Goal: Task Accomplishment & Management: Use online tool/utility

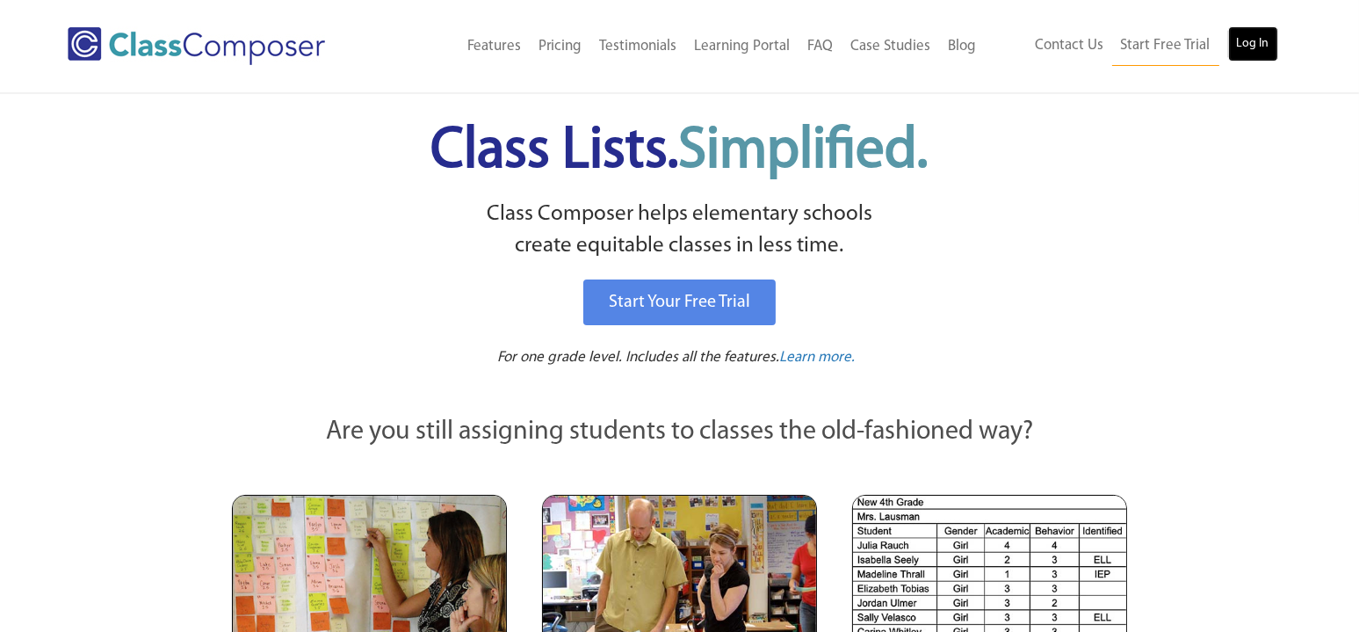
click at [1243, 37] on link "Log In" at bounding box center [1253, 43] width 50 height 35
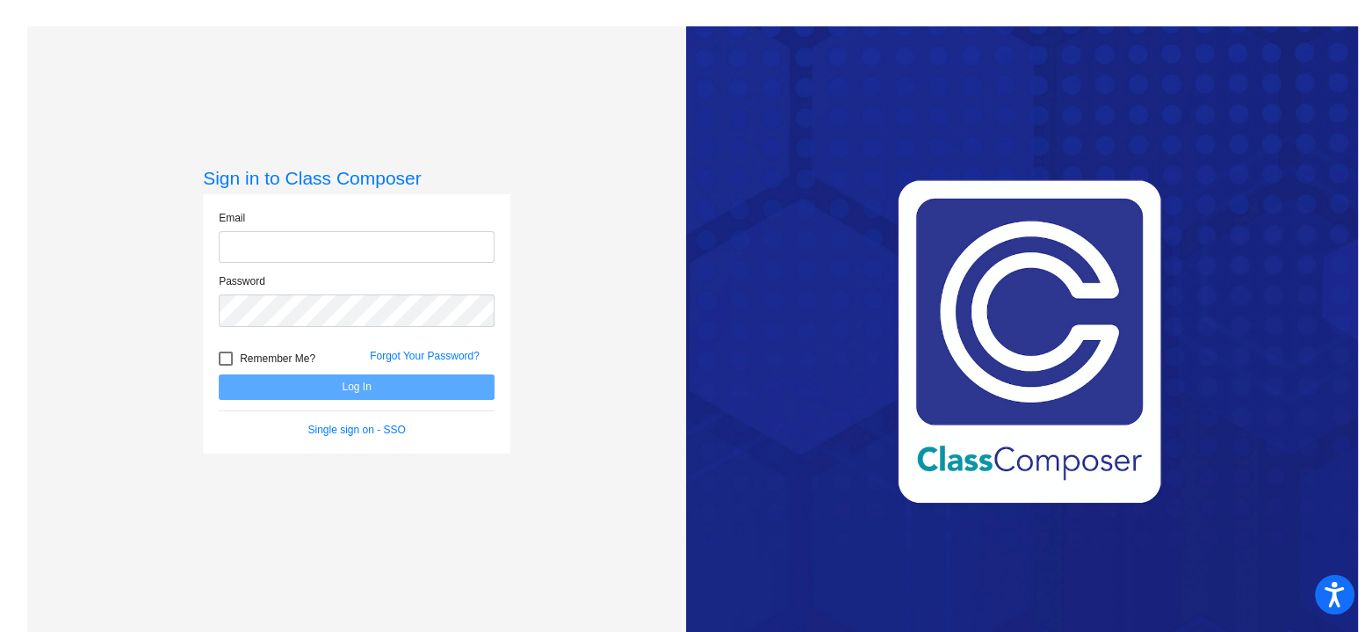
type input "[EMAIL_ADDRESS][DOMAIN_NAME]"
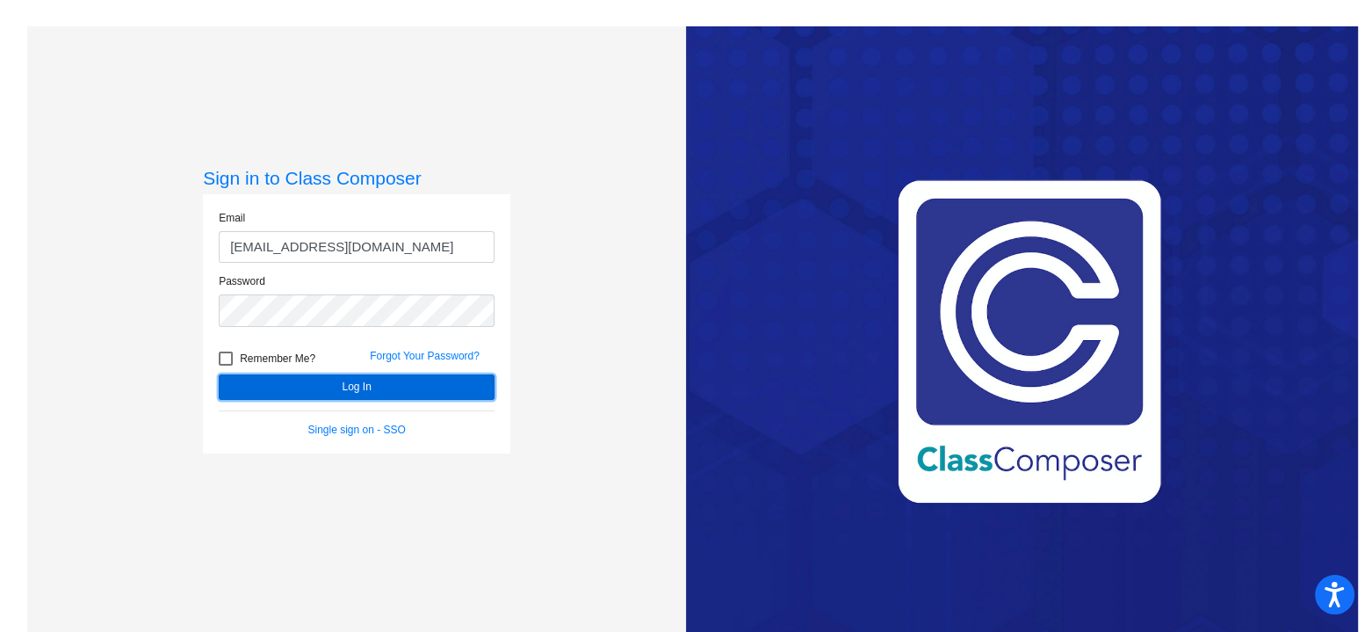
click at [392, 386] on button "Log In" at bounding box center [357, 386] width 276 height 25
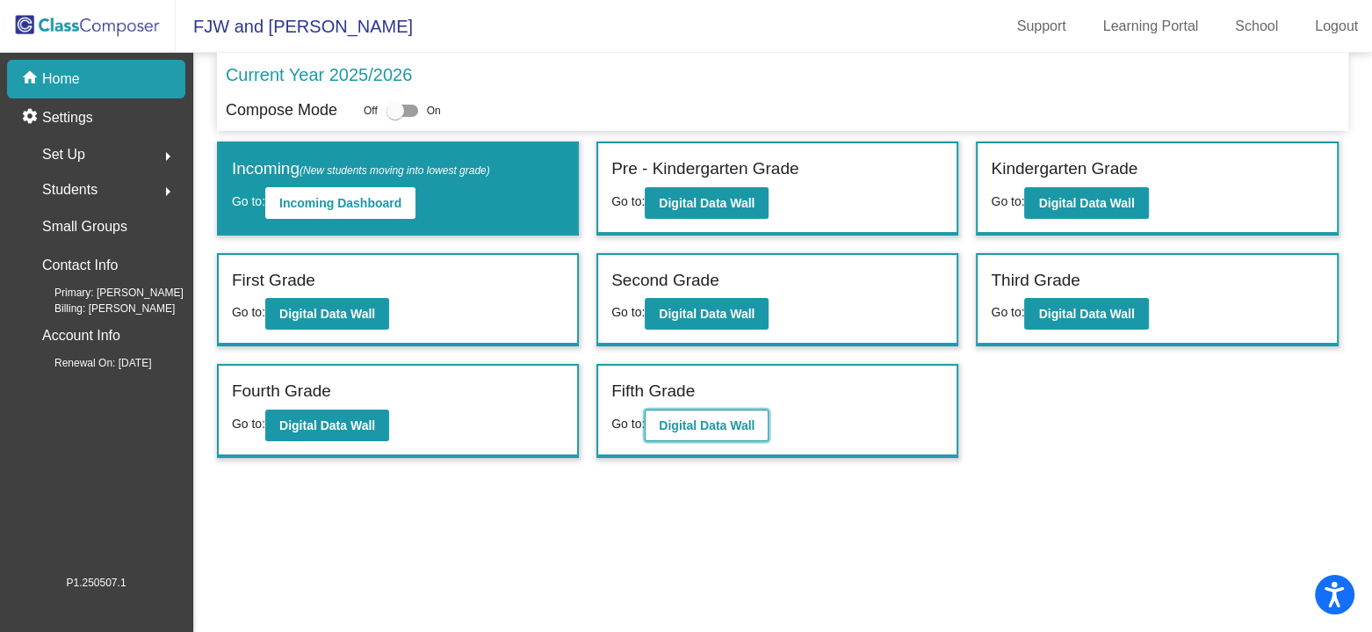
click at [699, 418] on b "Digital Data Wall" at bounding box center [707, 425] width 96 height 14
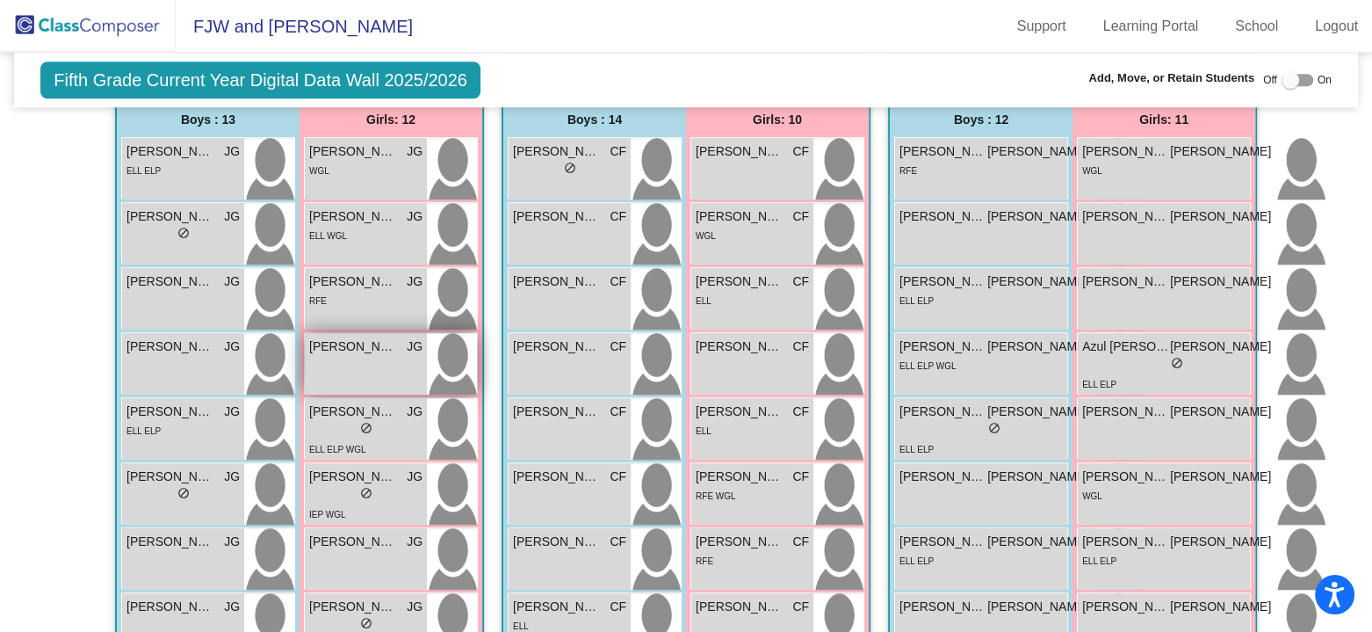
scroll to position [1493, 0]
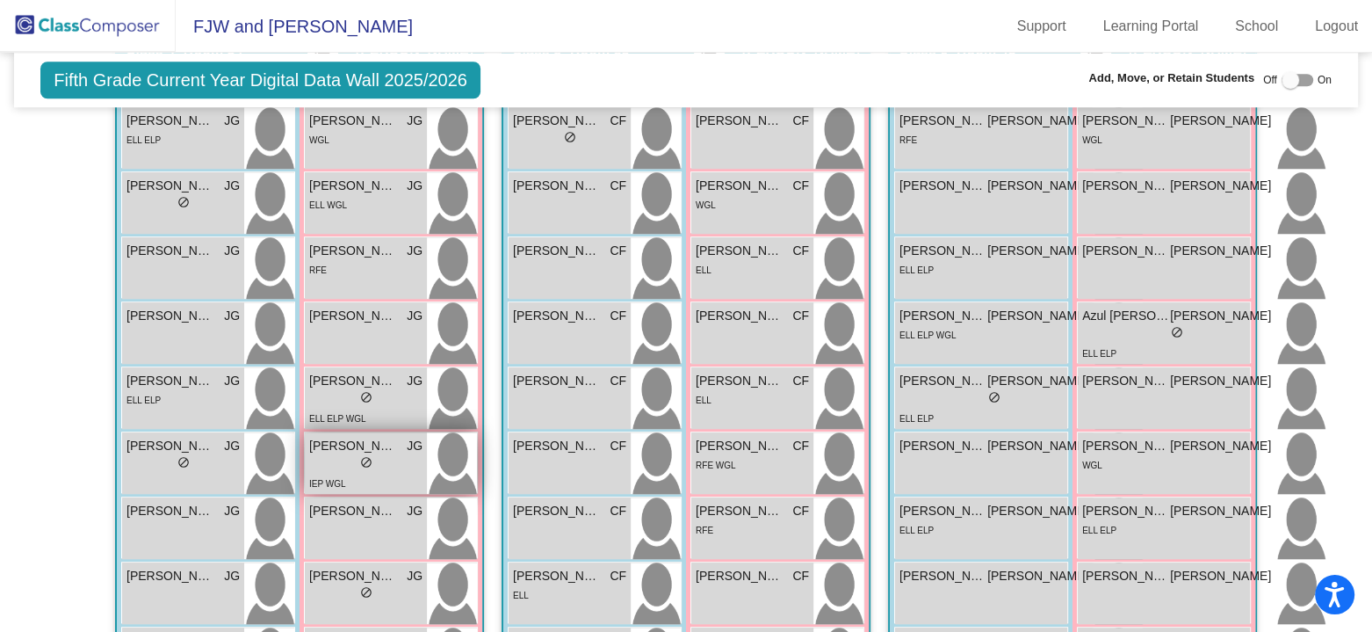
click at [375, 449] on span "Eva Hernandez Rivera" at bounding box center [353, 446] width 88 height 18
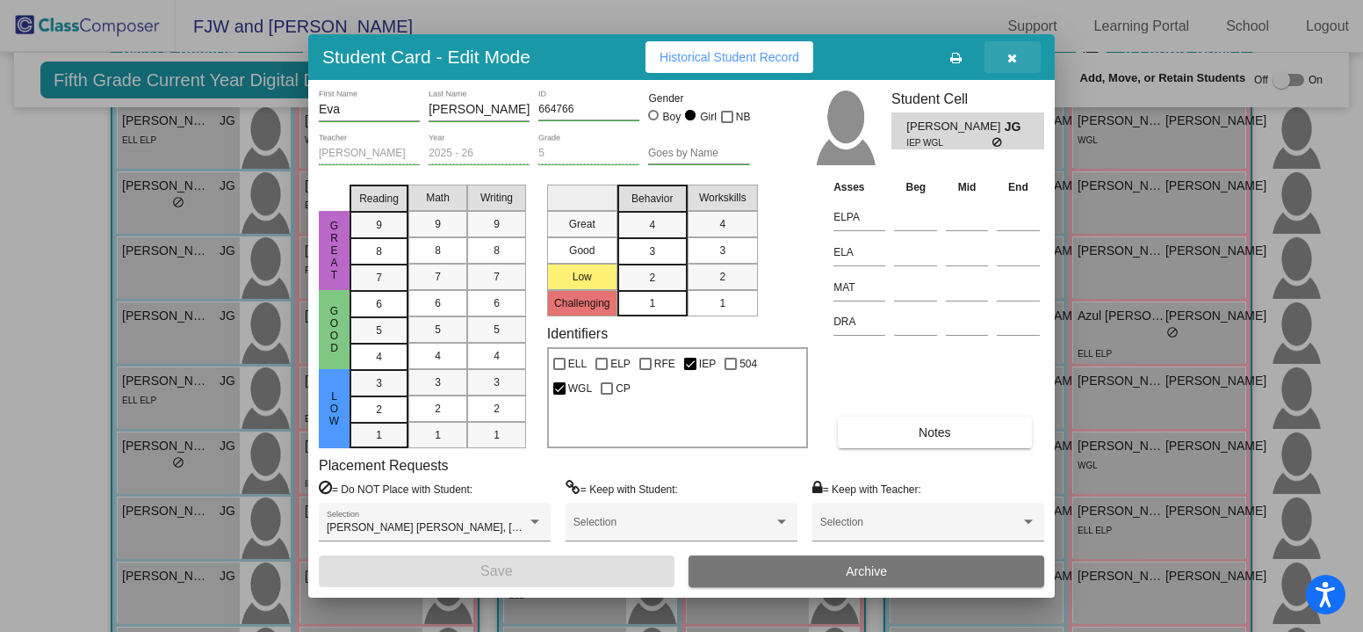
click at [1012, 59] on icon "button" at bounding box center [1013, 58] width 10 height 12
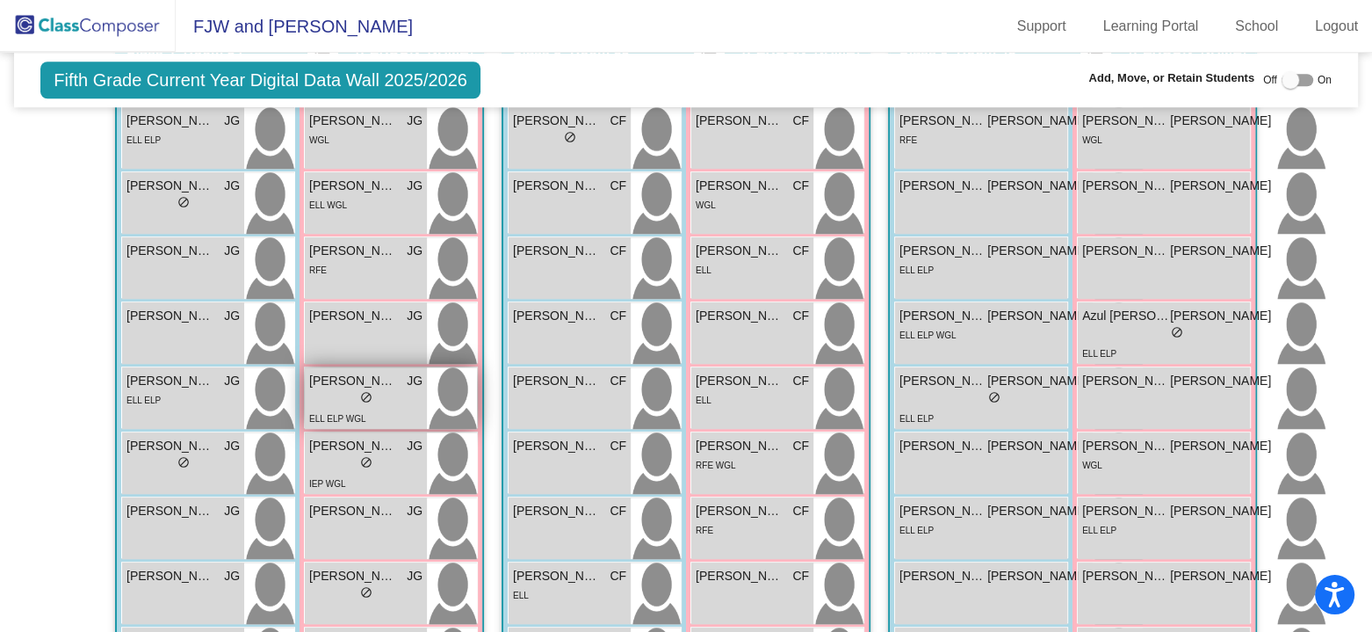
click at [380, 385] on span "Delany Hernandez Contreras" at bounding box center [353, 381] width 88 height 18
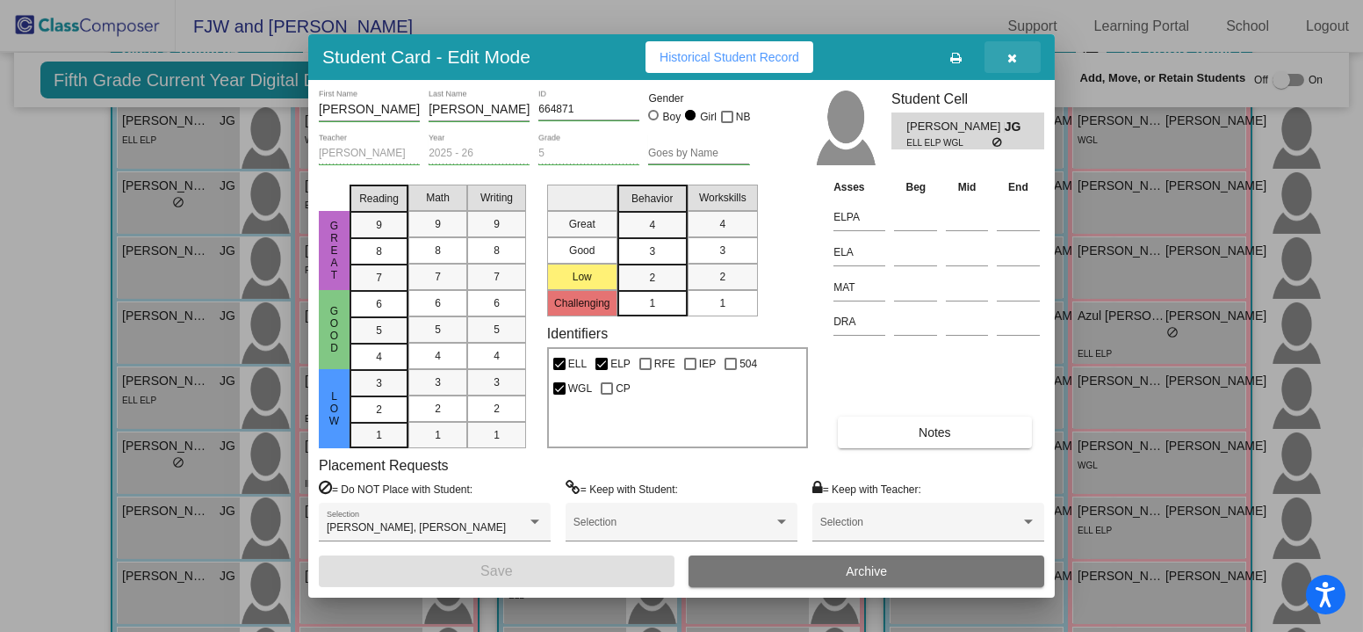
click at [1009, 55] on icon "button" at bounding box center [1013, 58] width 10 height 12
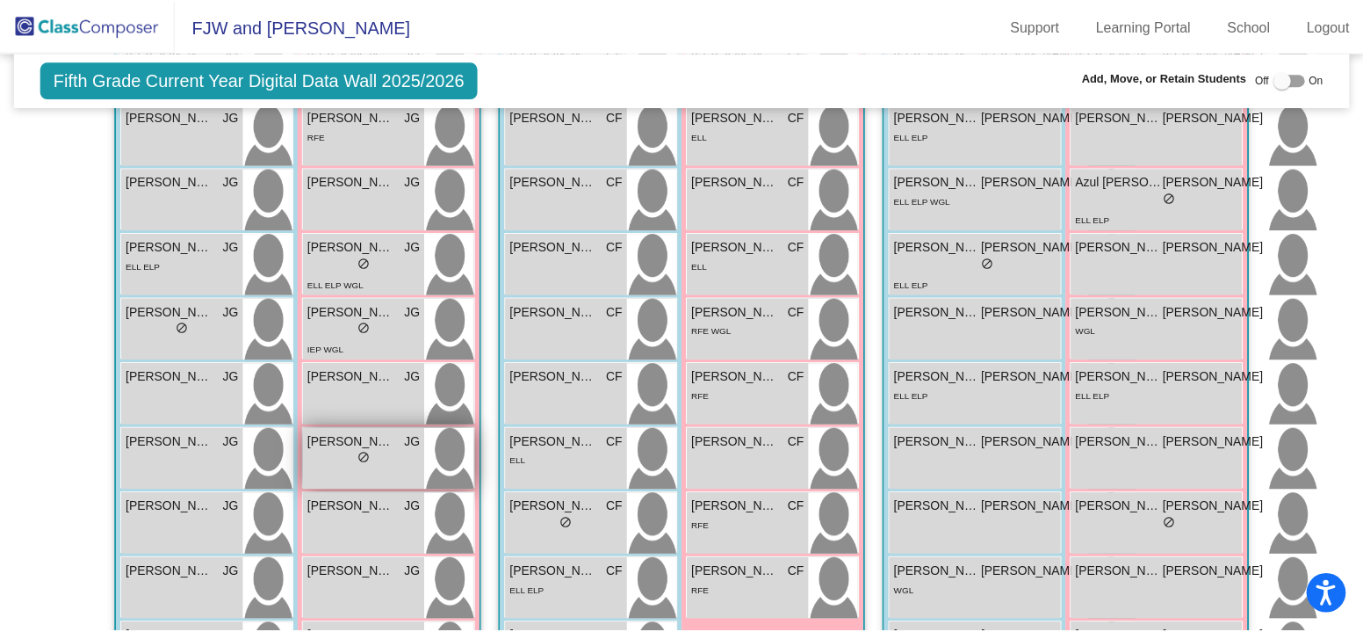
scroll to position [1581, 0]
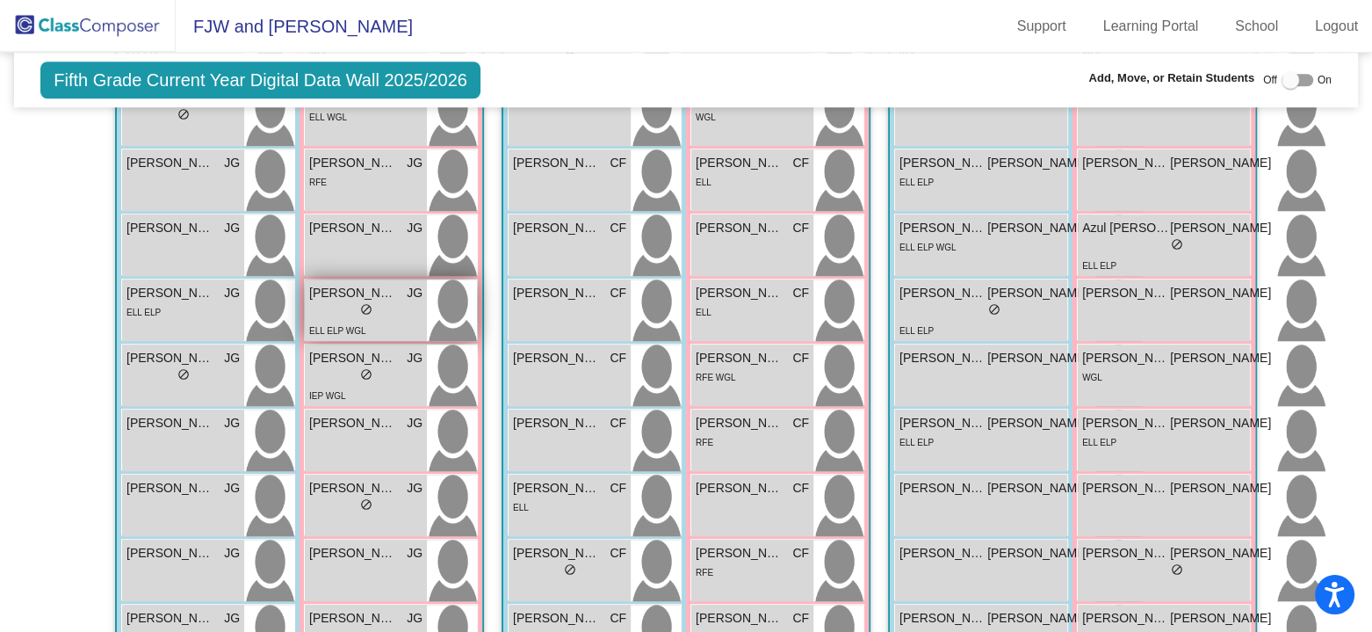
click at [381, 312] on div "lock do_not_disturb_alt" at bounding box center [365, 311] width 113 height 18
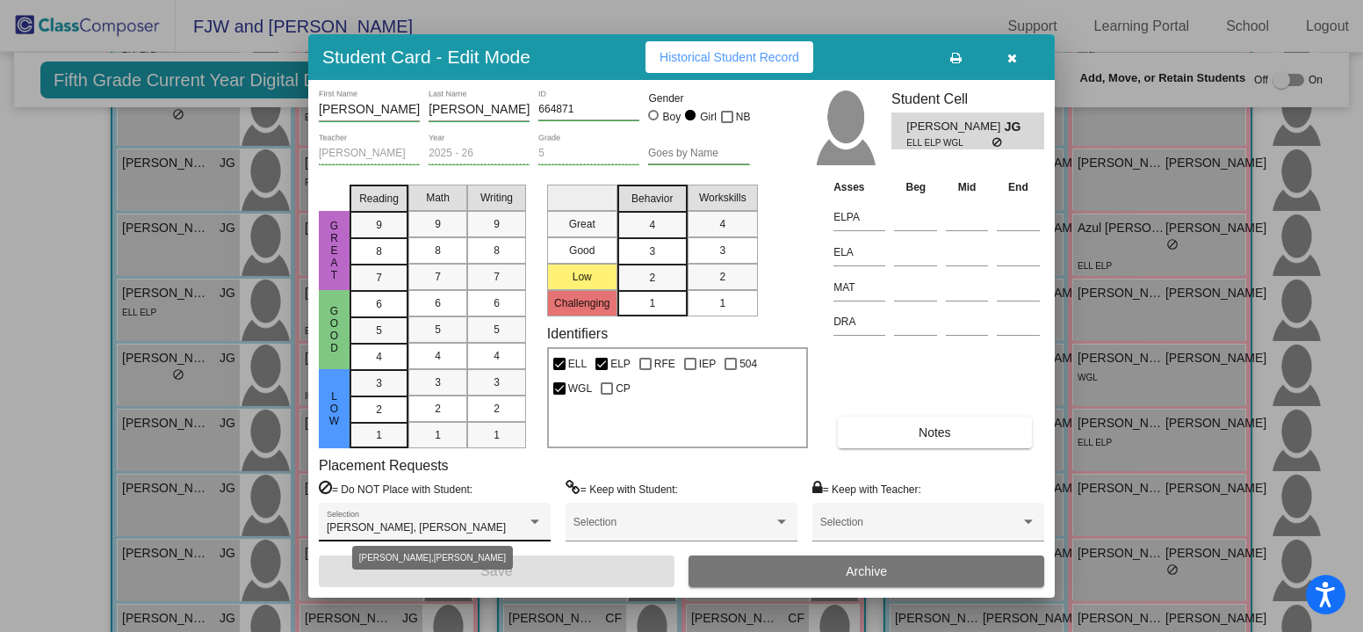
click at [536, 519] on div at bounding box center [535, 521] width 9 height 4
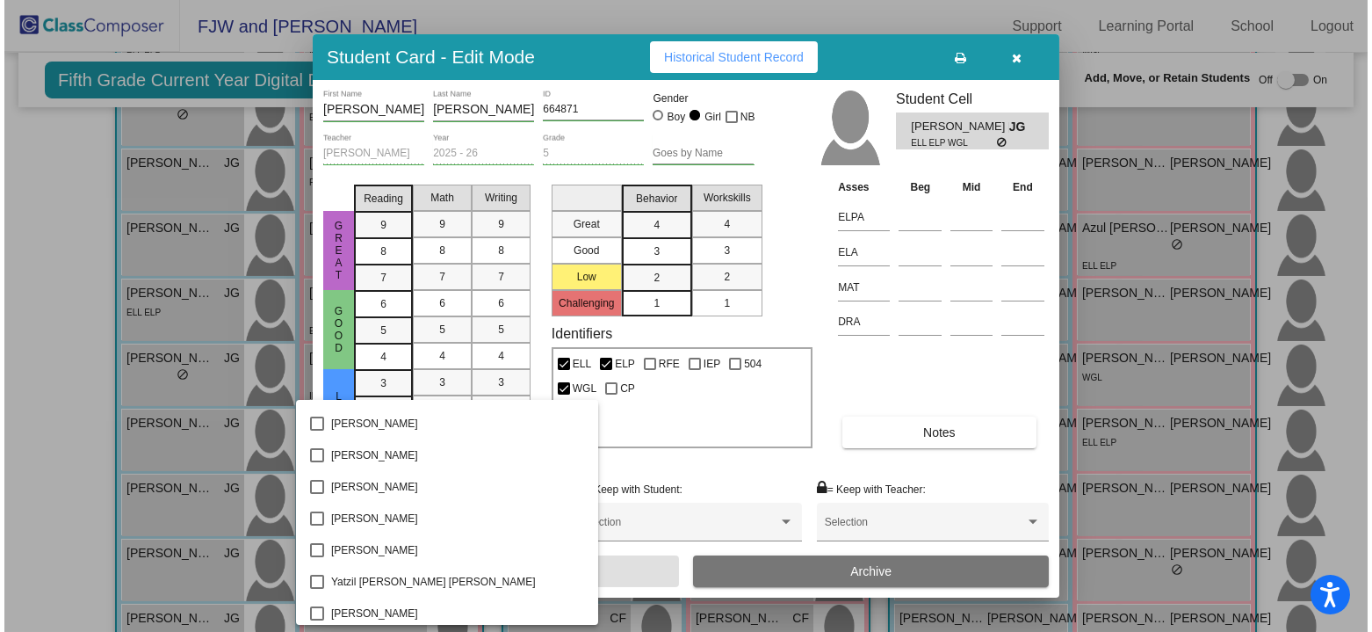
scroll to position [4390, 0]
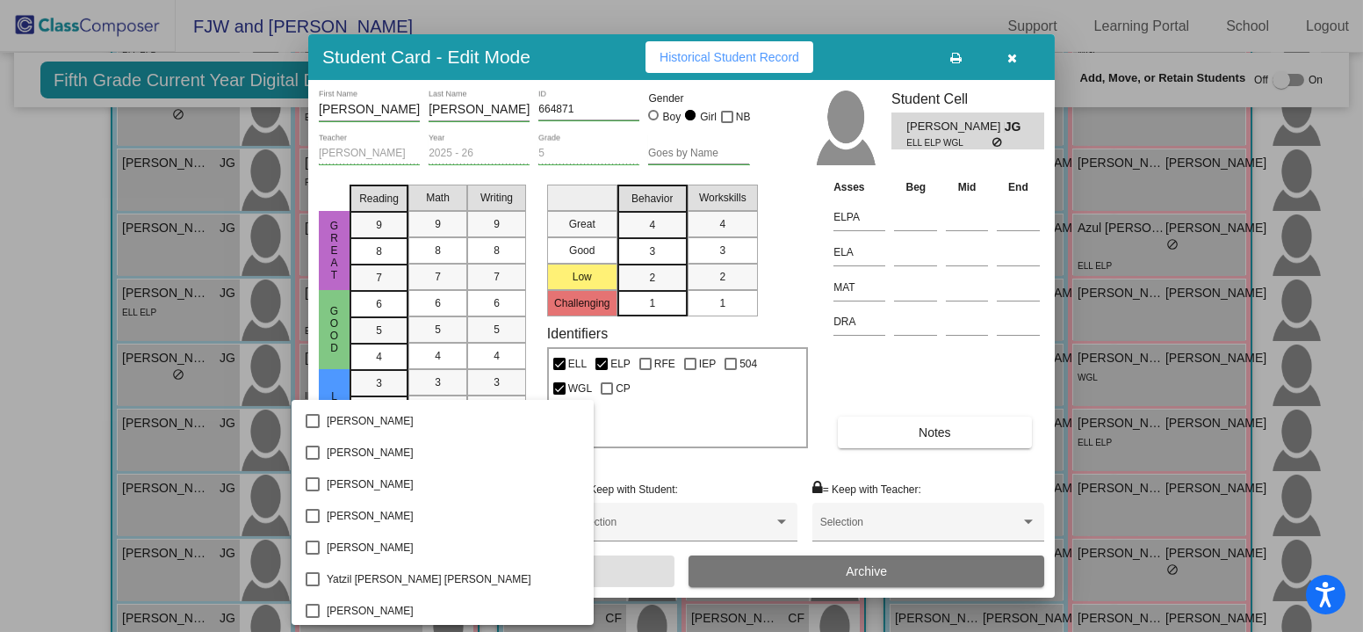
click at [746, 482] on div at bounding box center [681, 316] width 1363 height 632
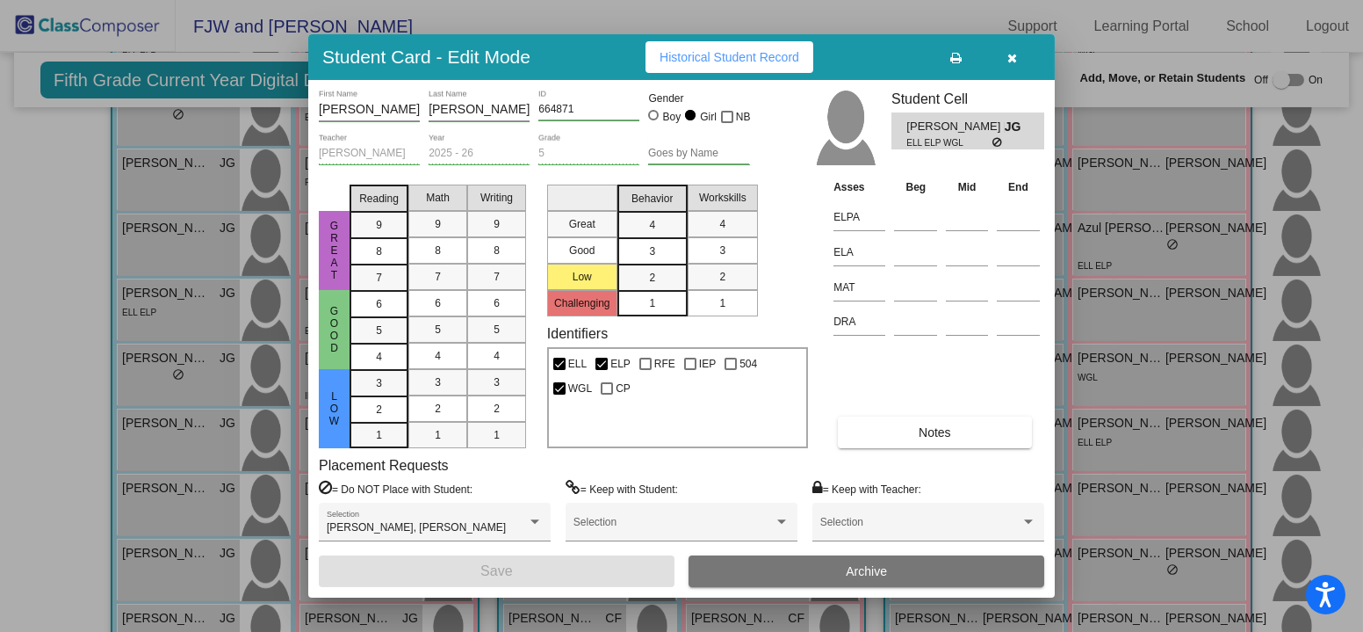
click at [1013, 56] on icon "button" at bounding box center [1013, 58] width 10 height 12
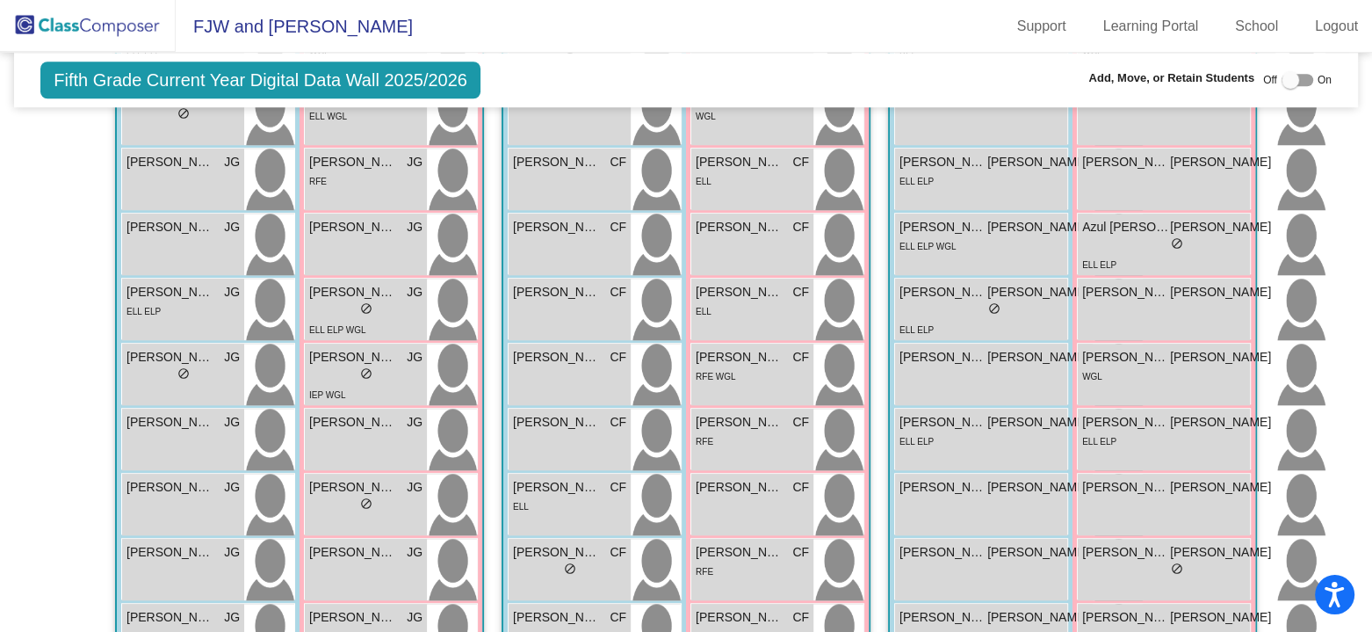
scroll to position [1669, 0]
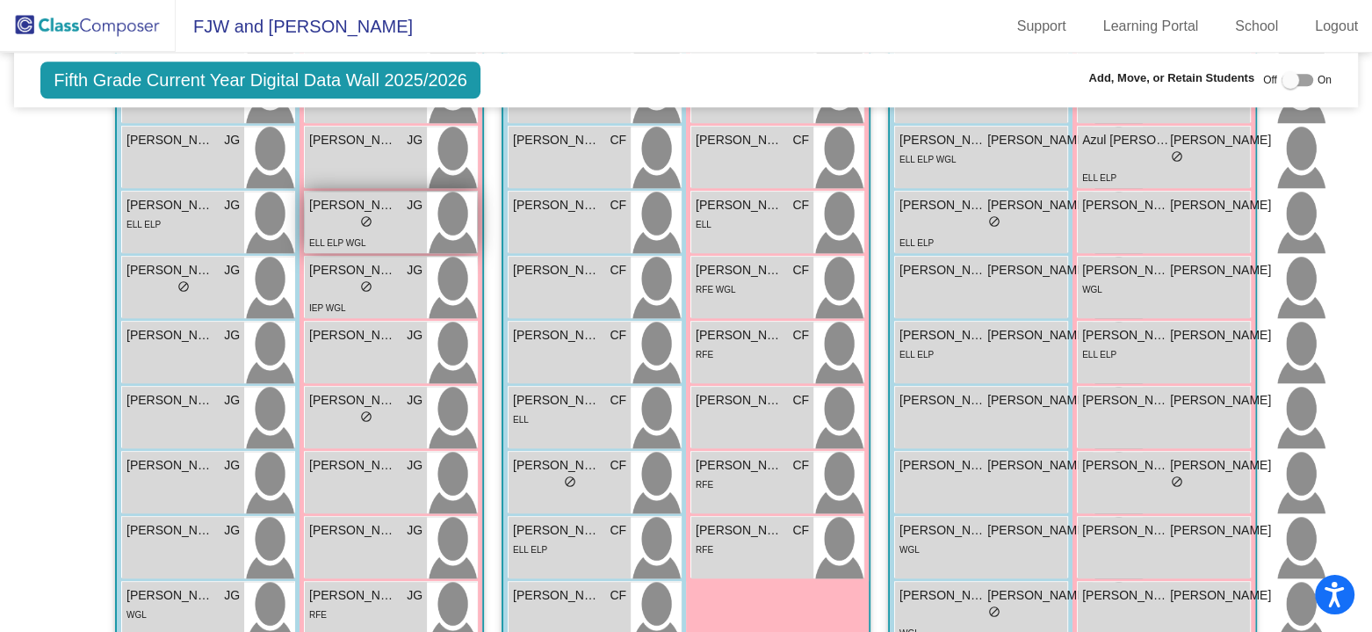
click at [374, 223] on div "lock do_not_disturb_alt" at bounding box center [365, 223] width 113 height 18
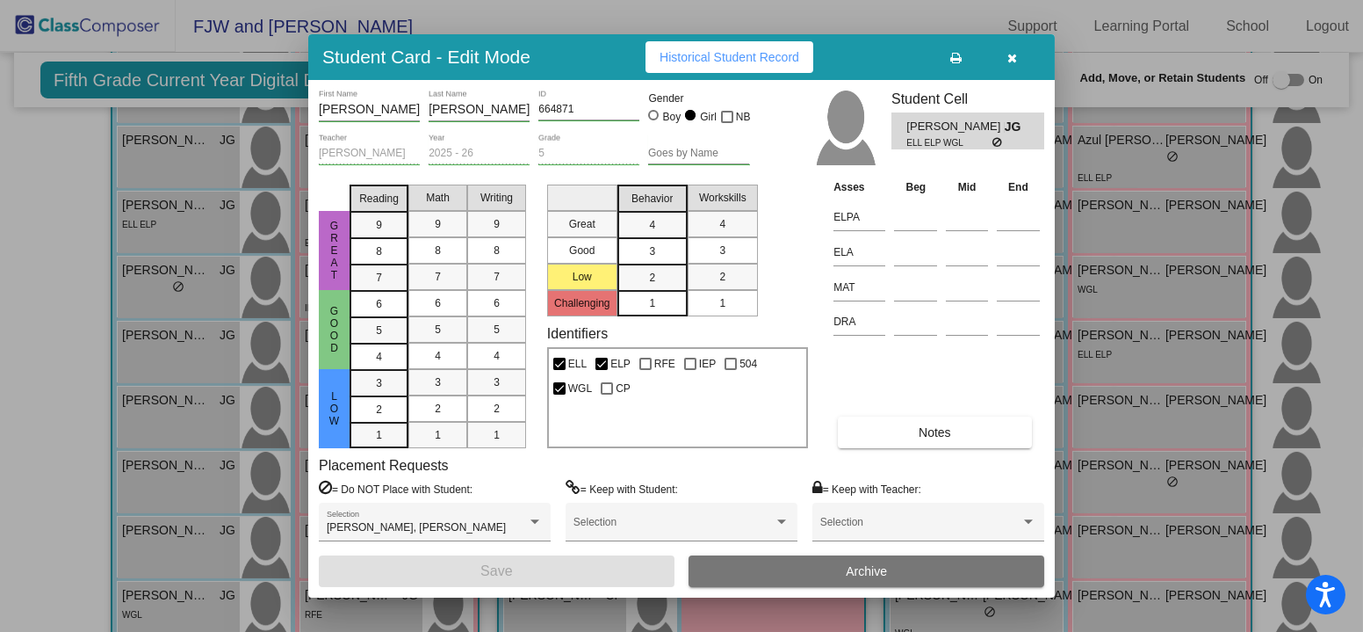
click at [1019, 53] on button "button" at bounding box center [1013, 57] width 56 height 32
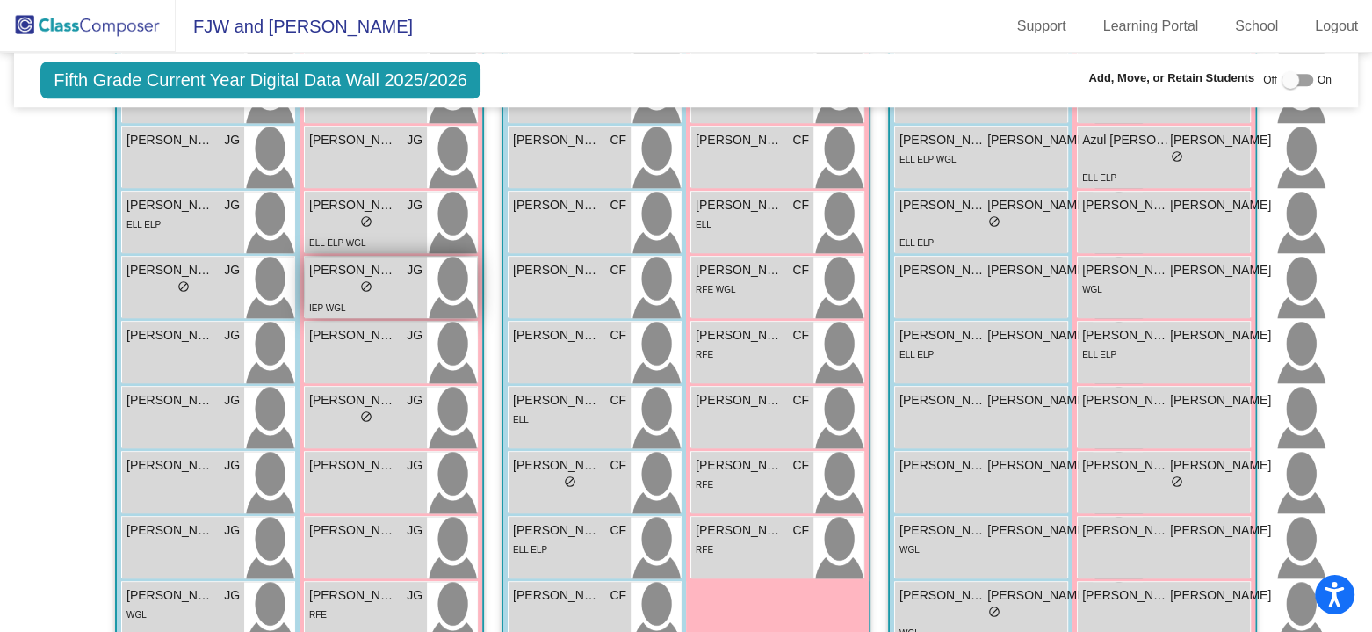
click at [368, 298] on div "IEP WGL" at bounding box center [365, 307] width 113 height 18
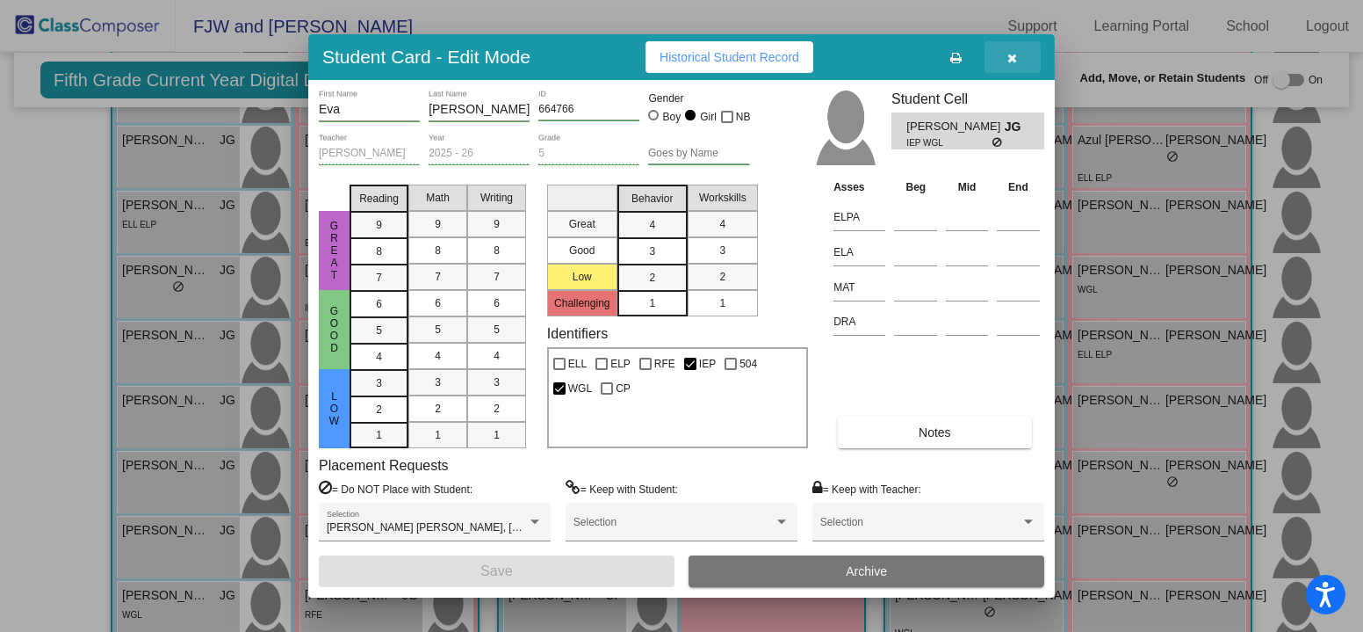
click at [1020, 59] on button "button" at bounding box center [1013, 57] width 56 height 32
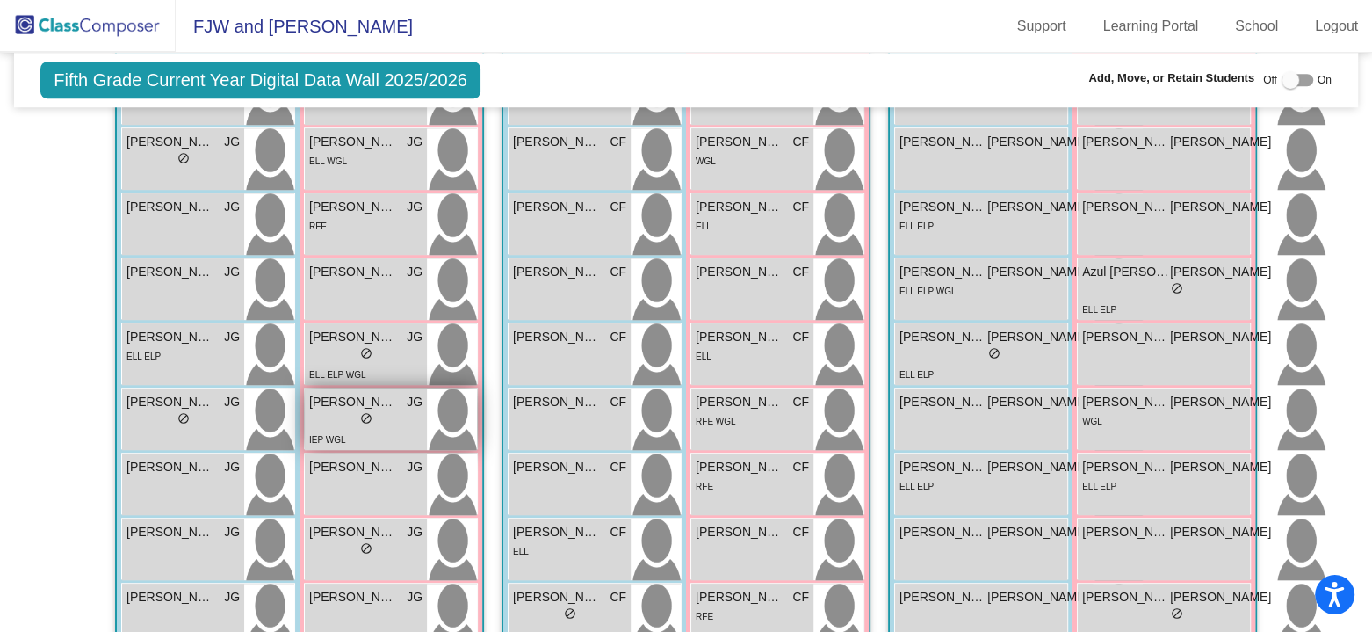
scroll to position [1581, 0]
